Goal: Task Accomplishment & Management: Manage account settings

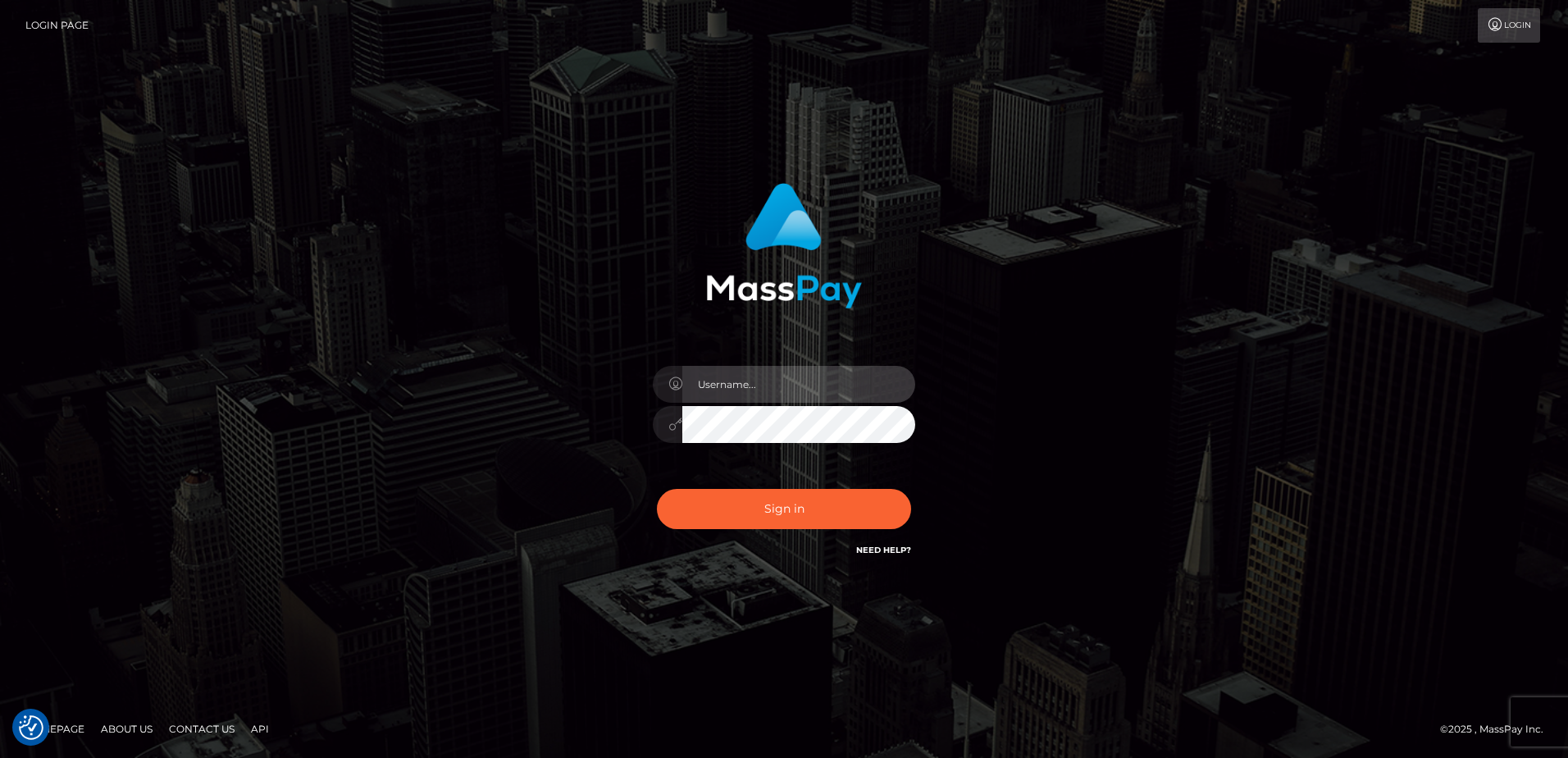
type input "[PERSON_NAME].of"
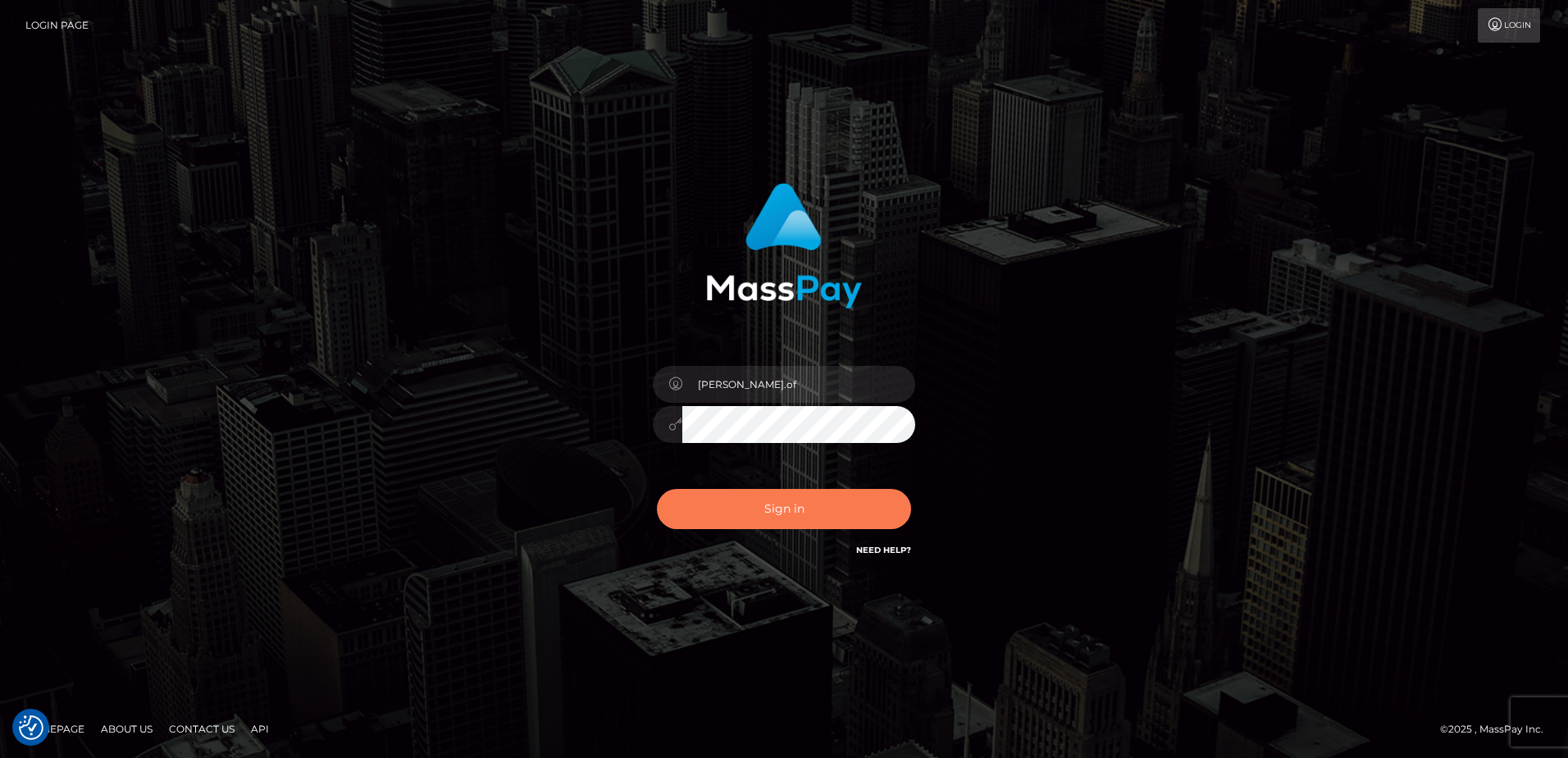
click at [756, 490] on div "Sign in Need Help?" at bounding box center [784, 515] width 287 height 73
click at [756, 494] on button "Sign in" at bounding box center [783, 509] width 254 height 40
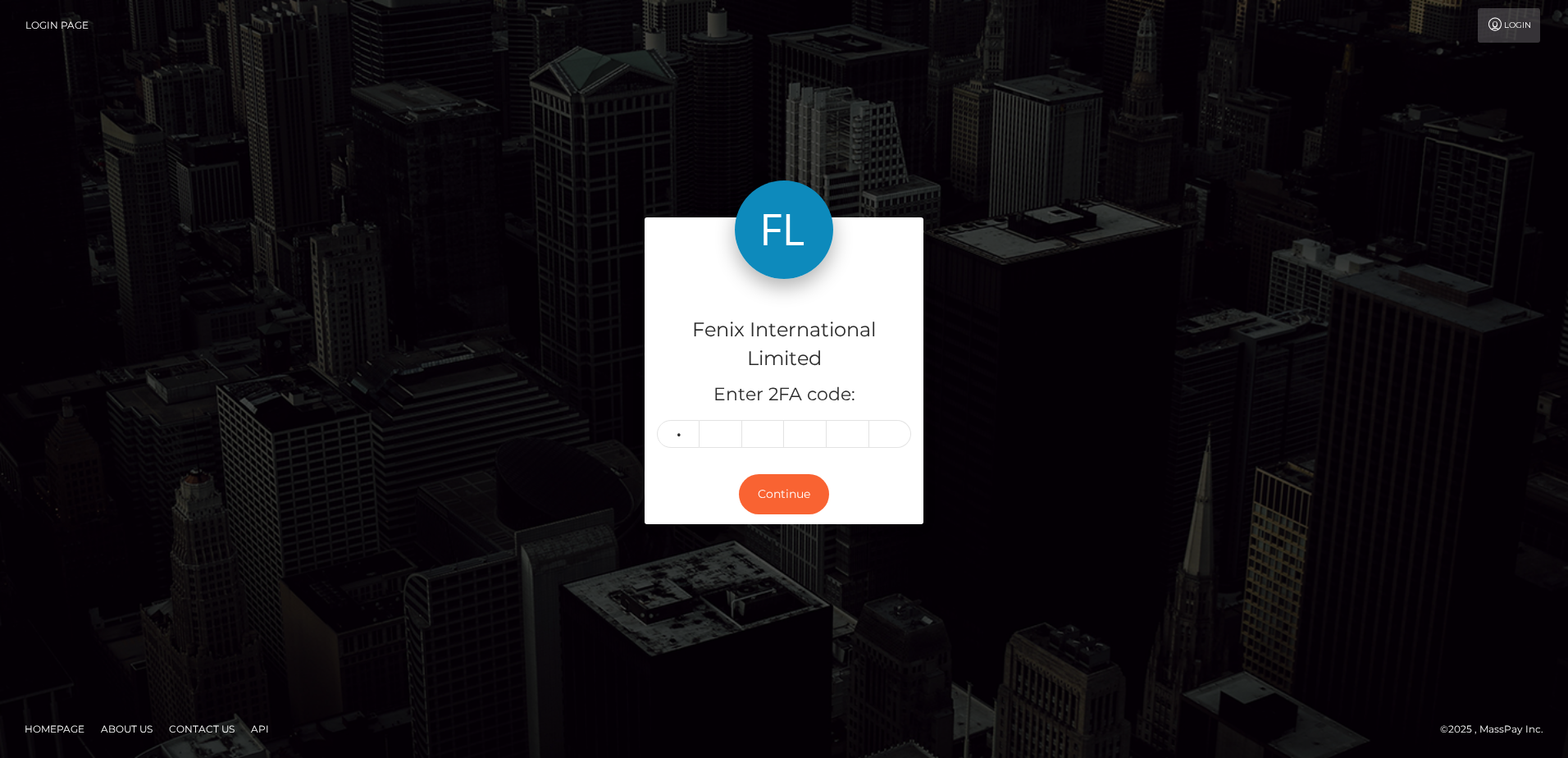
type input "7"
type input "3"
type input "2"
type input "5"
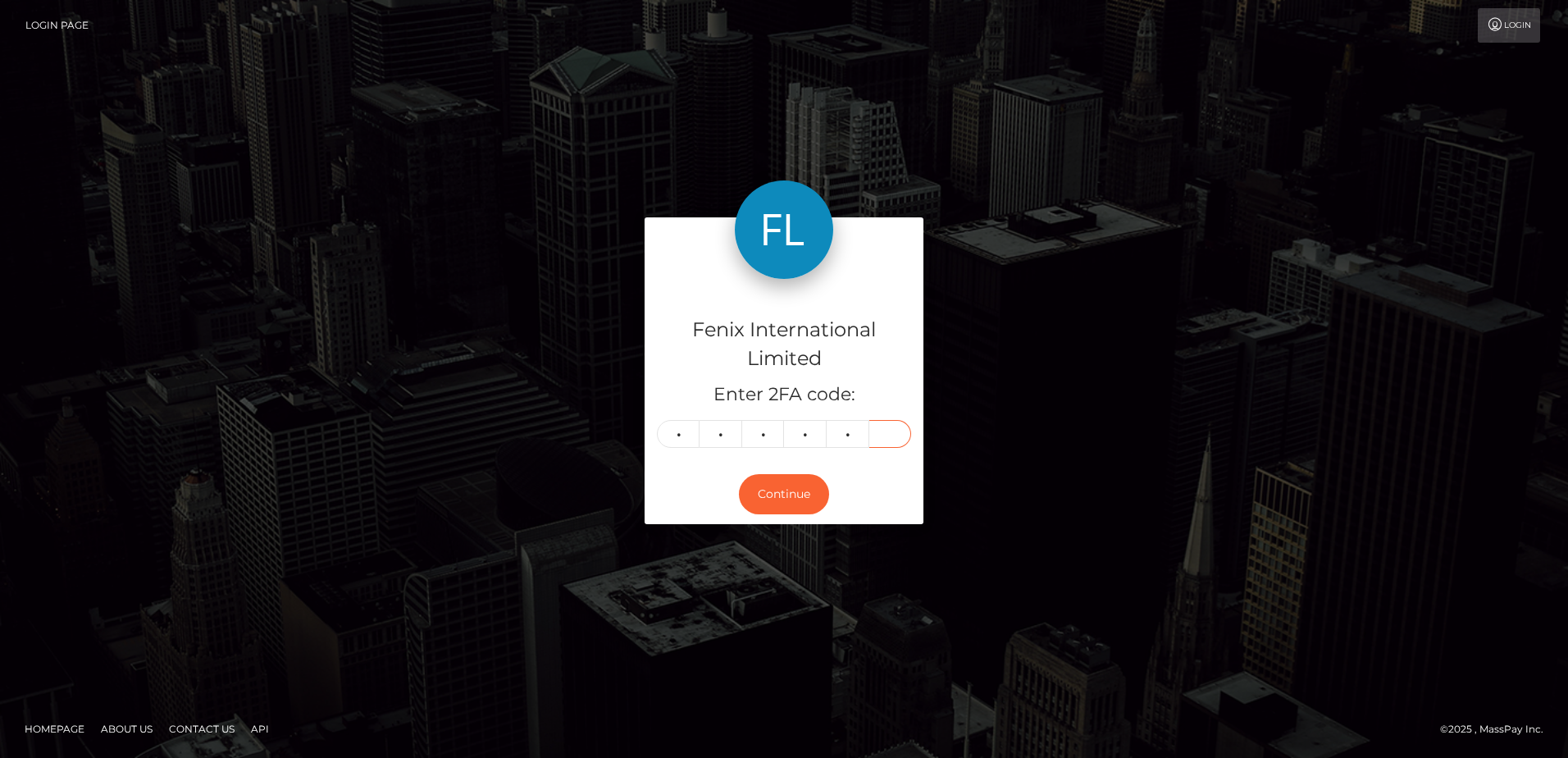
type input "9"
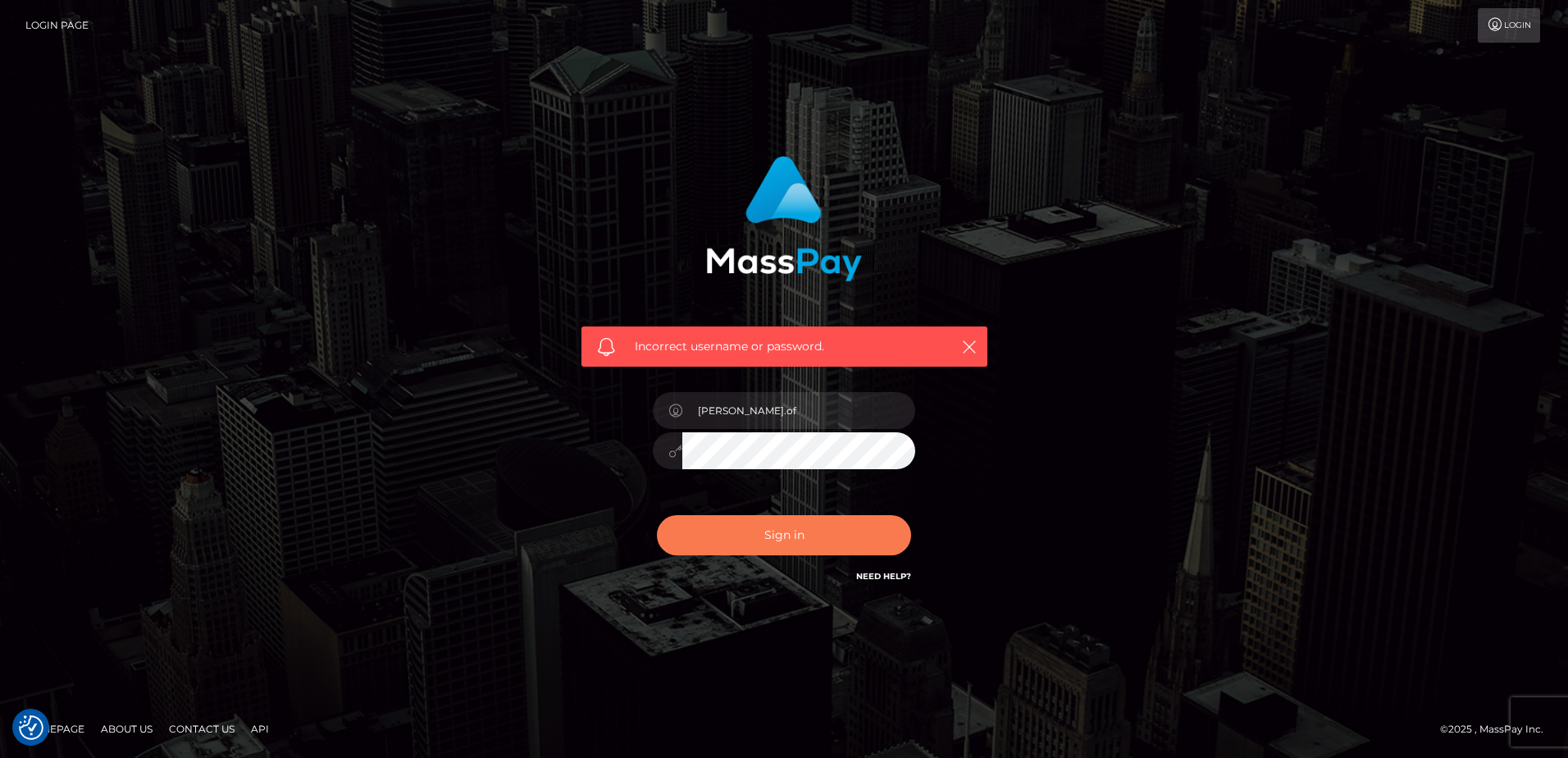
click at [803, 537] on button "Sign in" at bounding box center [783, 535] width 254 height 40
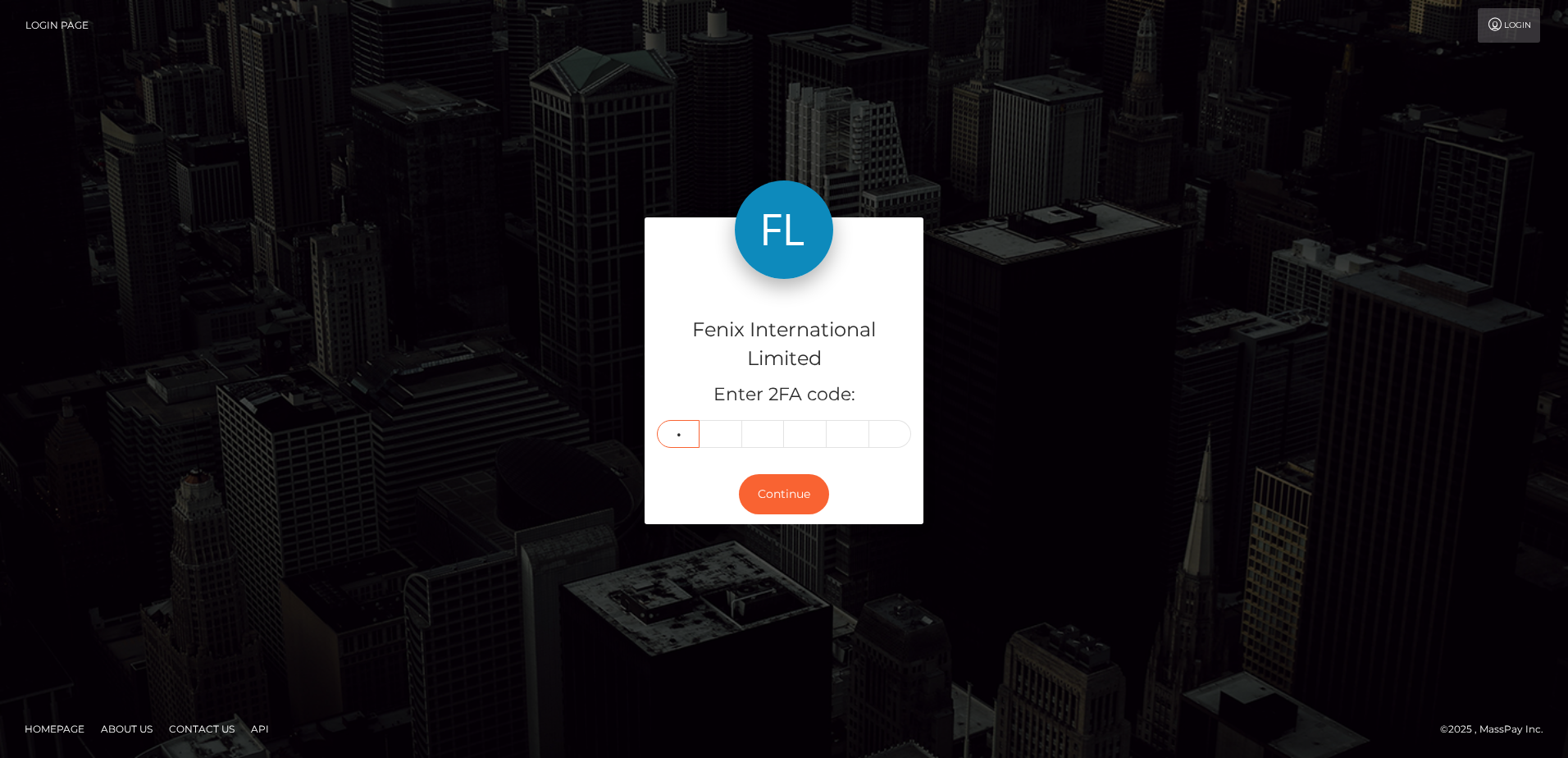
type input "7"
type input "5"
type input "3"
type input "8"
type input "1"
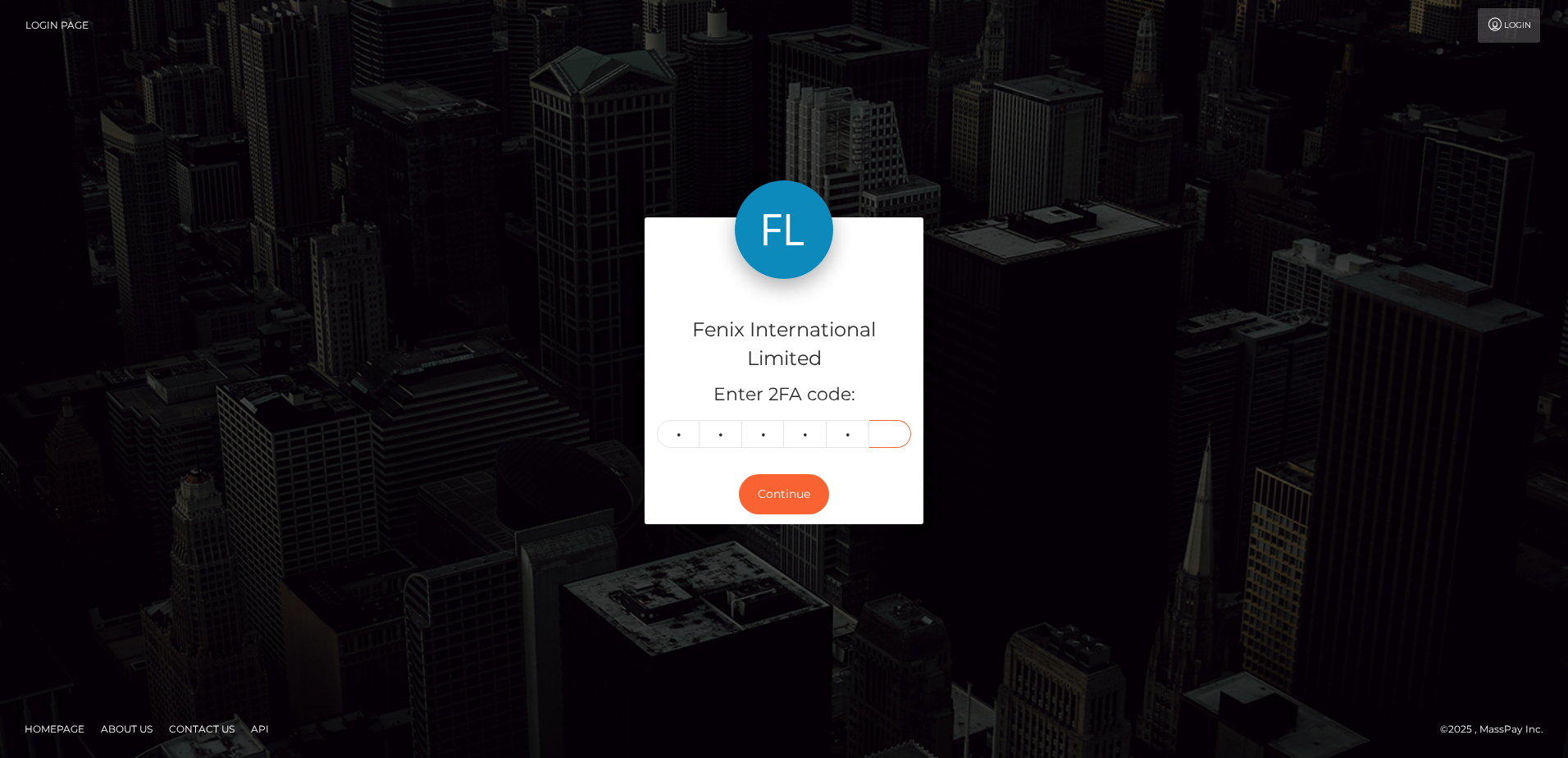
type input "7"
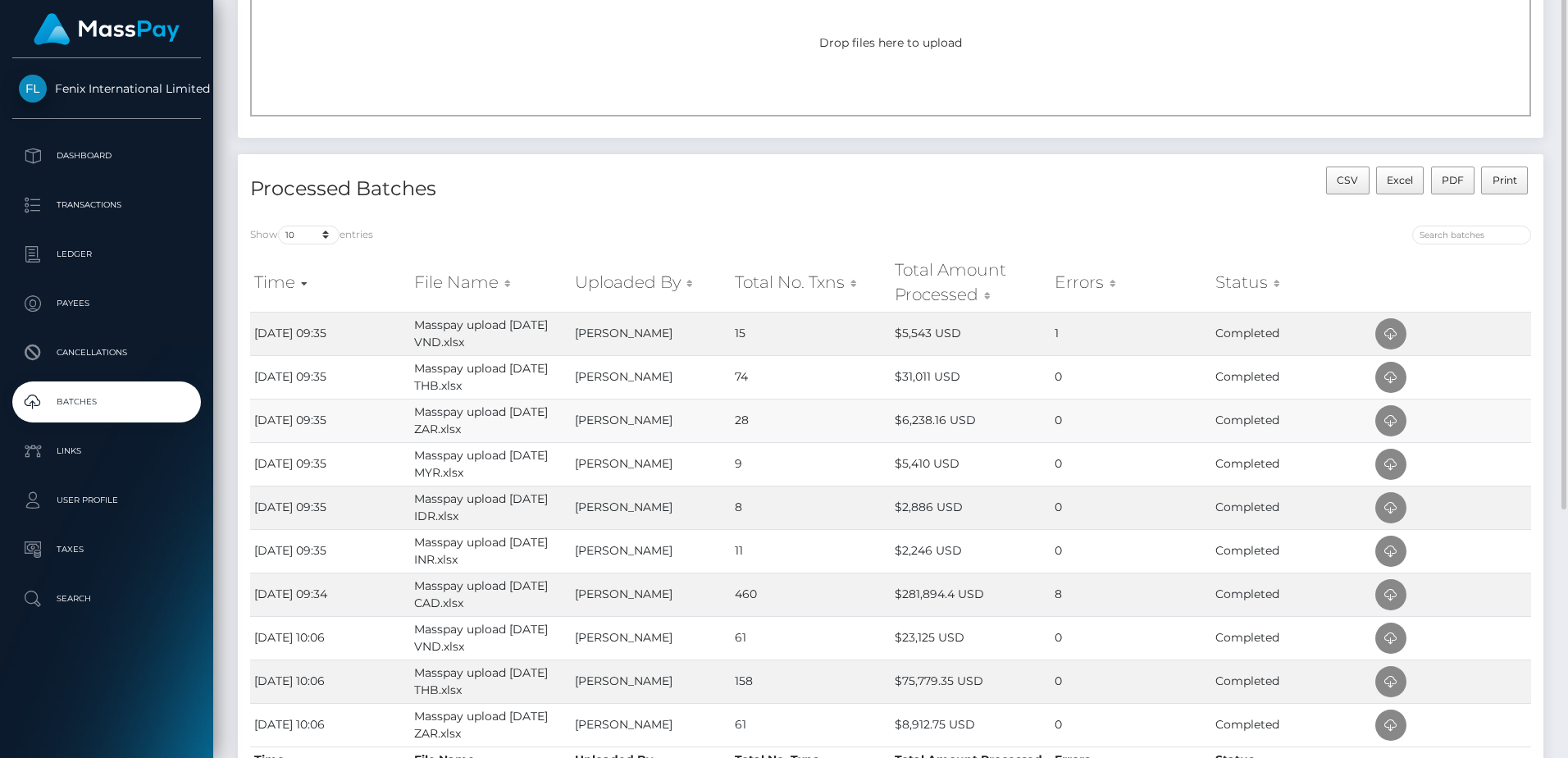
scroll to position [317, 0]
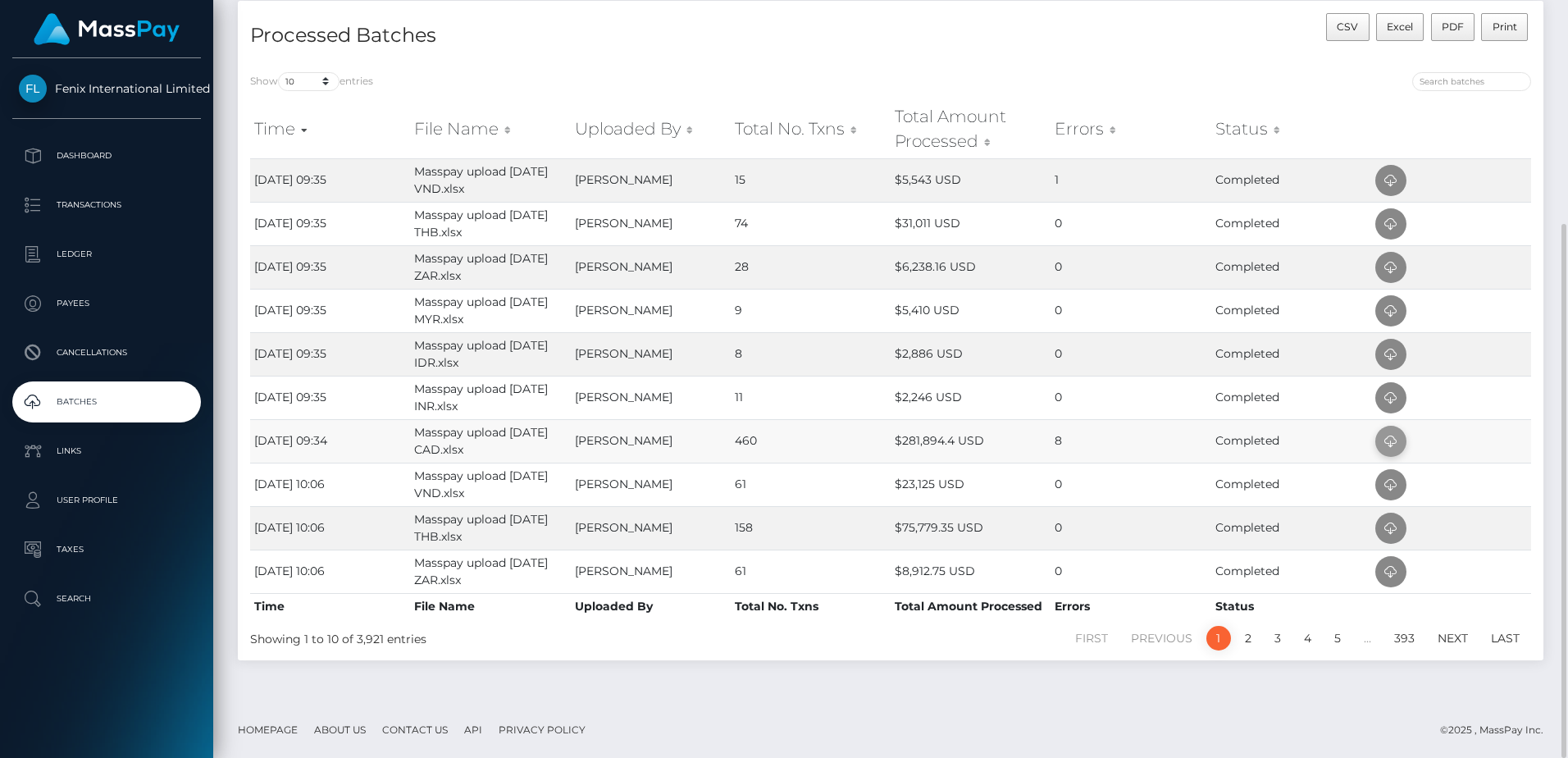
click at [1388, 444] on icon at bounding box center [1390, 441] width 20 height 21
drag, startPoint x: 1064, startPoint y: 395, endPoint x: 1086, endPoint y: 392, distance: 22.2
click at [1064, 395] on td "0" at bounding box center [1129, 398] width 160 height 43
click at [1387, 402] on icon at bounding box center [1390, 398] width 20 height 21
click at [691, 359] on td "[PERSON_NAME]" at bounding box center [651, 353] width 160 height 43
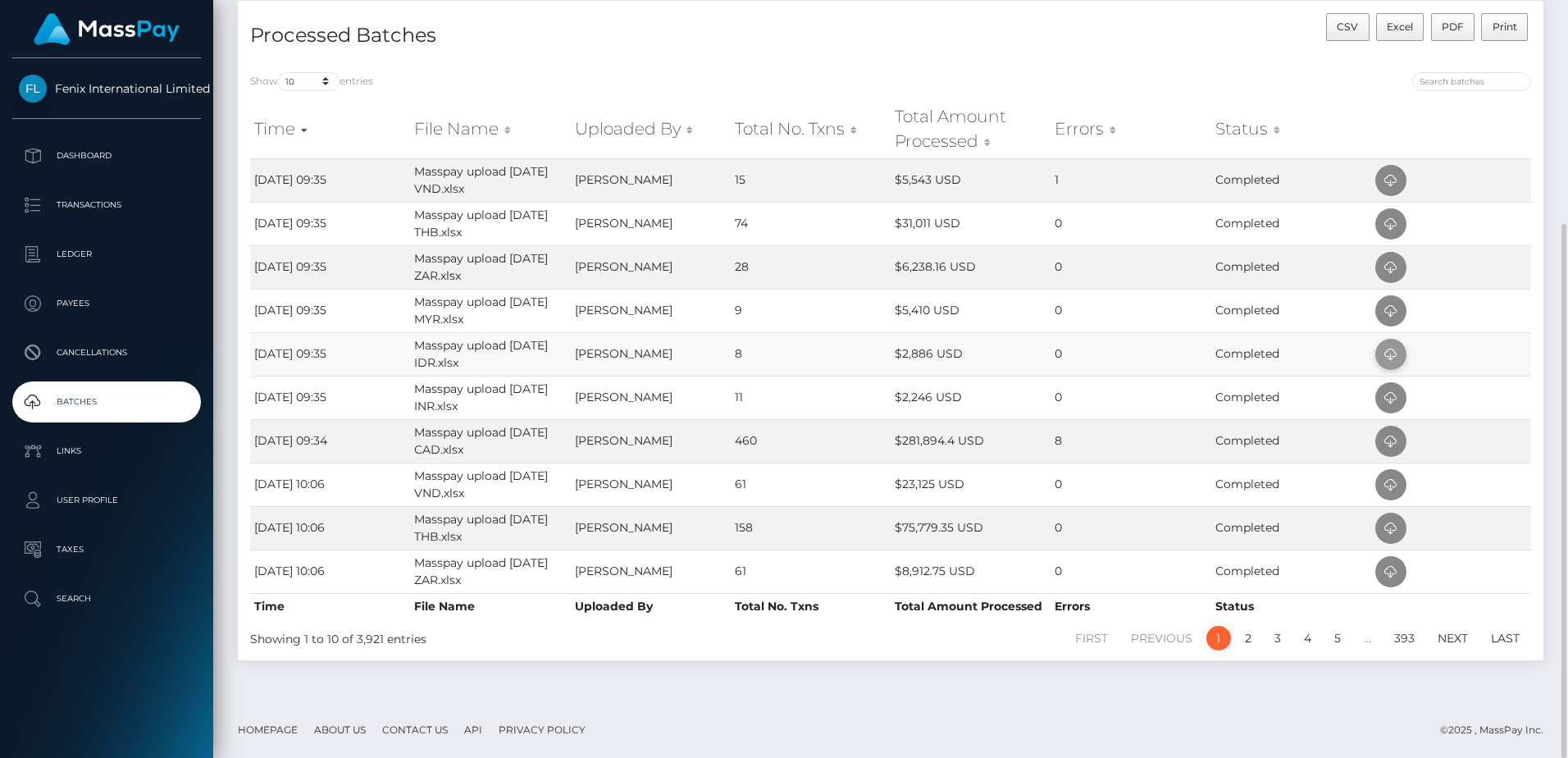
click at [1376, 353] on span at bounding box center [1390, 354] width 31 height 31
click at [797, 309] on td "9" at bounding box center [810, 310] width 160 height 43
click at [1393, 308] on icon at bounding box center [1390, 311] width 20 height 21
click at [817, 269] on td "28" at bounding box center [810, 267] width 160 height 43
click at [1393, 269] on icon at bounding box center [1390, 267] width 20 height 21
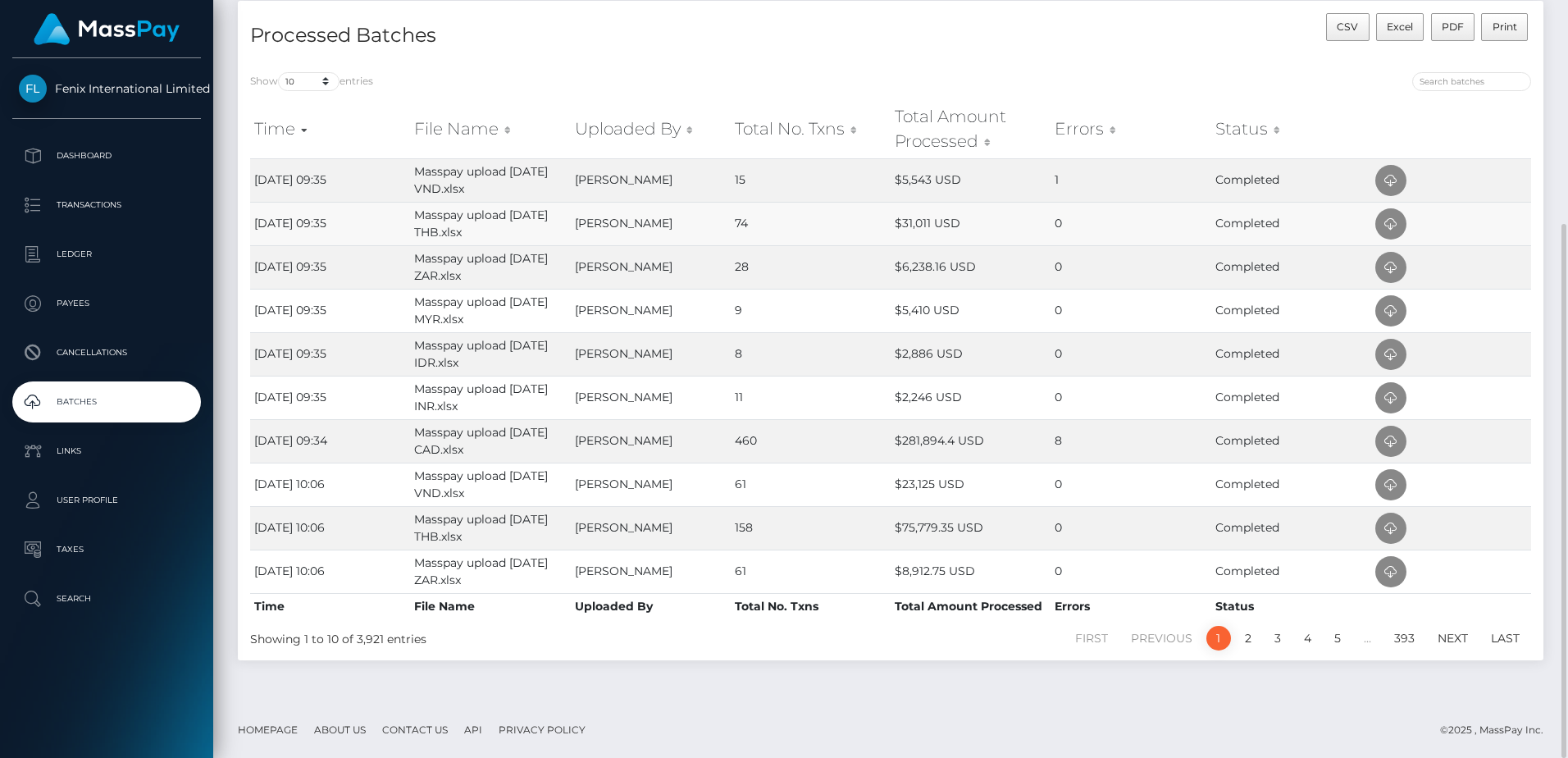
click at [820, 227] on td "74" at bounding box center [810, 224] width 160 height 43
click at [1391, 225] on icon at bounding box center [1390, 224] width 20 height 21
drag, startPoint x: 796, startPoint y: 176, endPoint x: 824, endPoint y: 176, distance: 28.0
click at [796, 176] on td "15" at bounding box center [810, 180] width 160 height 43
click at [1391, 181] on icon at bounding box center [1390, 181] width 20 height 21
